Goal: Transaction & Acquisition: Purchase product/service

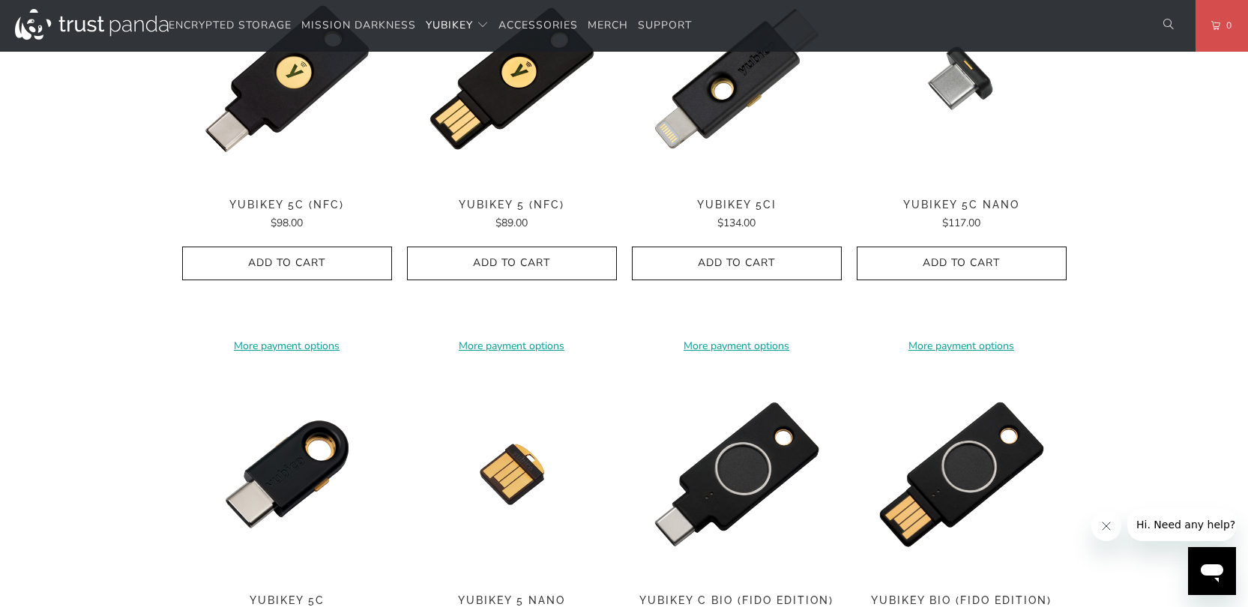
scroll to position [858, 0]
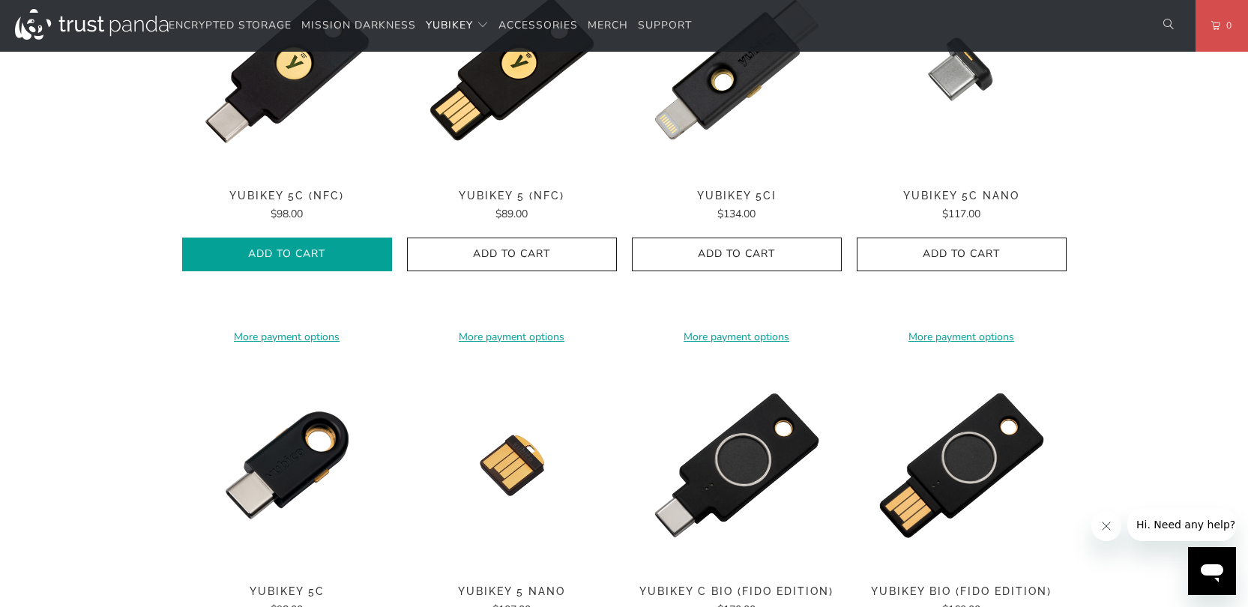
click at [286, 256] on icon "button" at bounding box center [287, 255] width 24 height 24
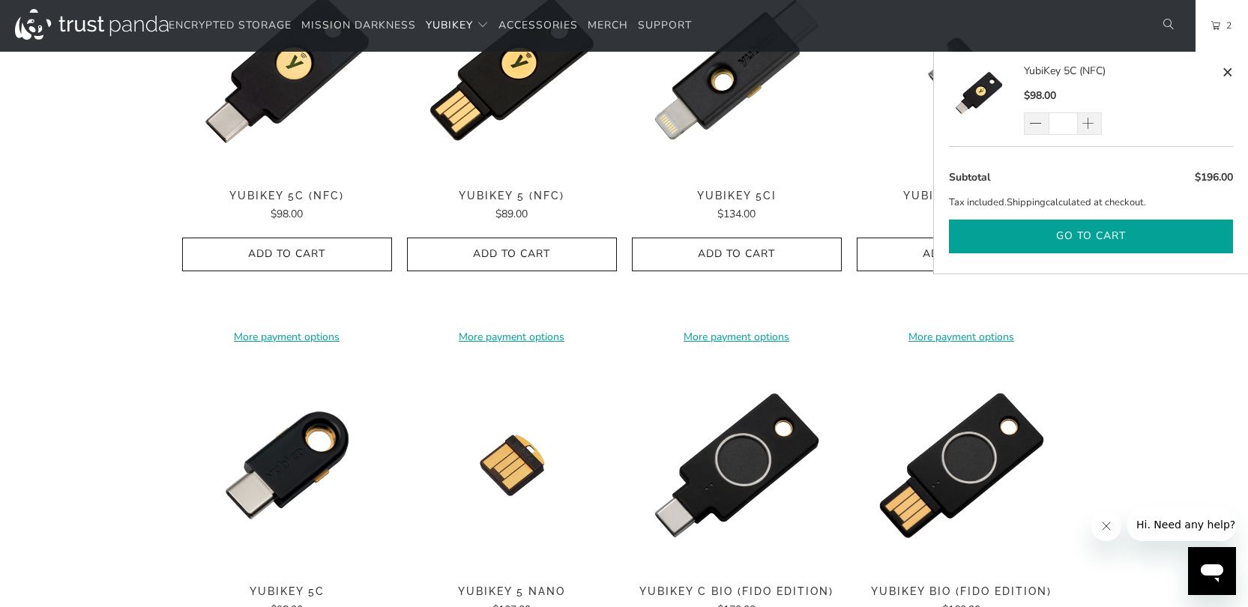
click at [1088, 236] on button "Go to cart" at bounding box center [1091, 237] width 284 height 34
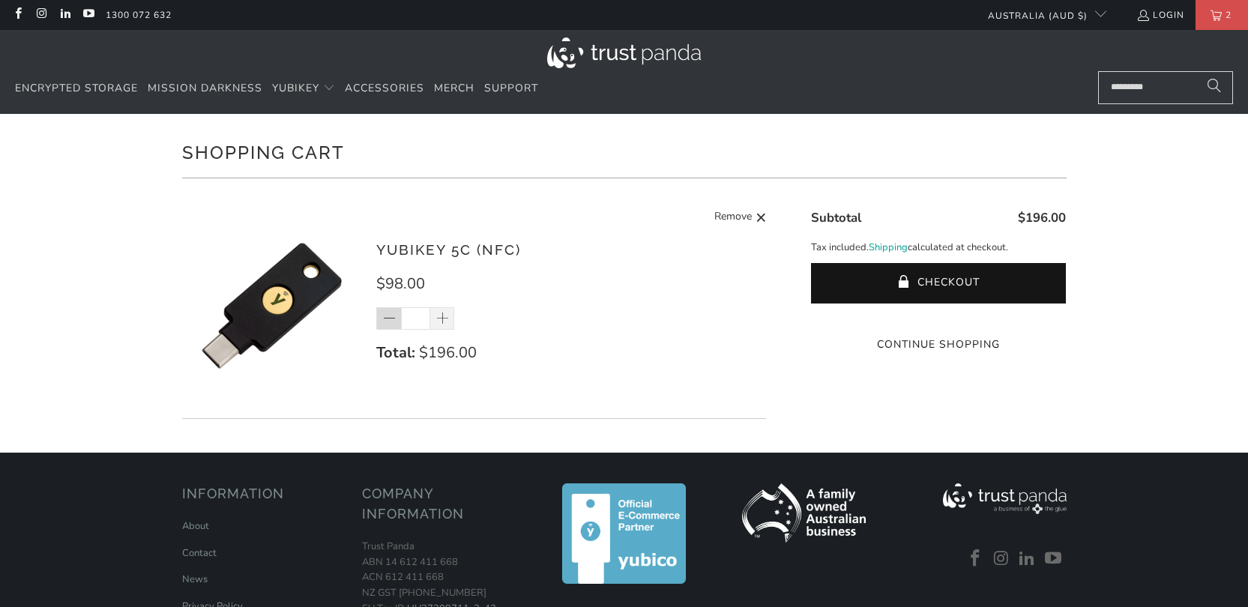
click at [385, 322] on span at bounding box center [389, 319] width 15 height 15
type input "*"
click at [702, 334] on div "YubiKey 5C (NFC) $98.00 * Total: $196.00 Remove" at bounding box center [563, 309] width 375 height 141
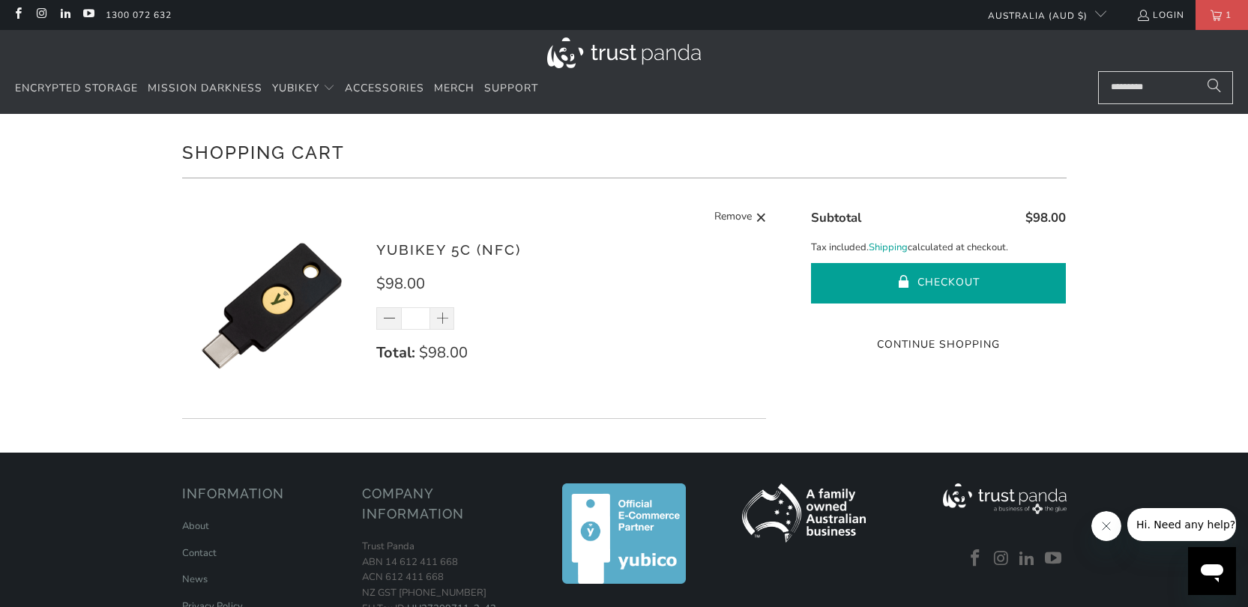
click at [930, 283] on button "Checkout" at bounding box center [938, 283] width 255 height 40
